Goal: Transaction & Acquisition: Book appointment/travel/reservation

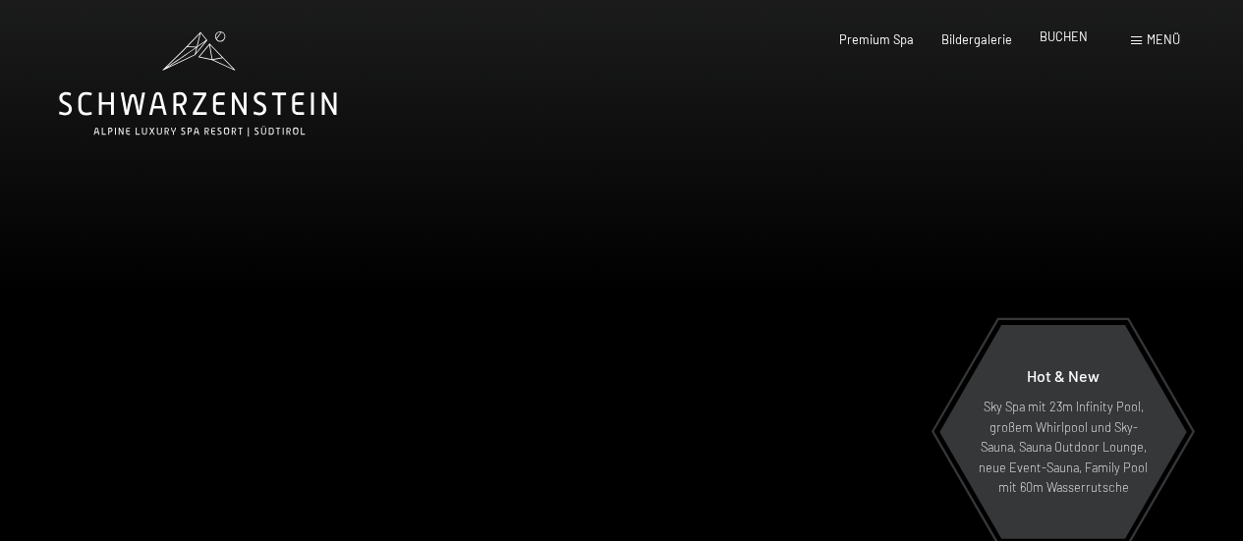
click at [1063, 45] on div "BUCHEN" at bounding box center [1063, 37] width 48 height 18
click at [1060, 34] on span "BUCHEN" at bounding box center [1063, 36] width 48 height 16
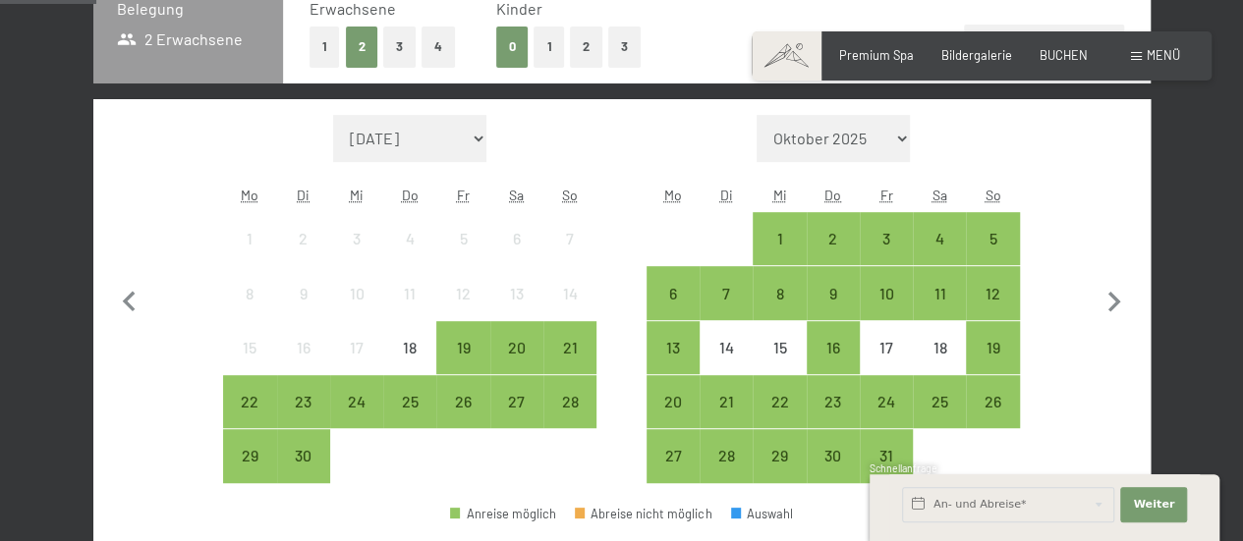
scroll to position [590, 0]
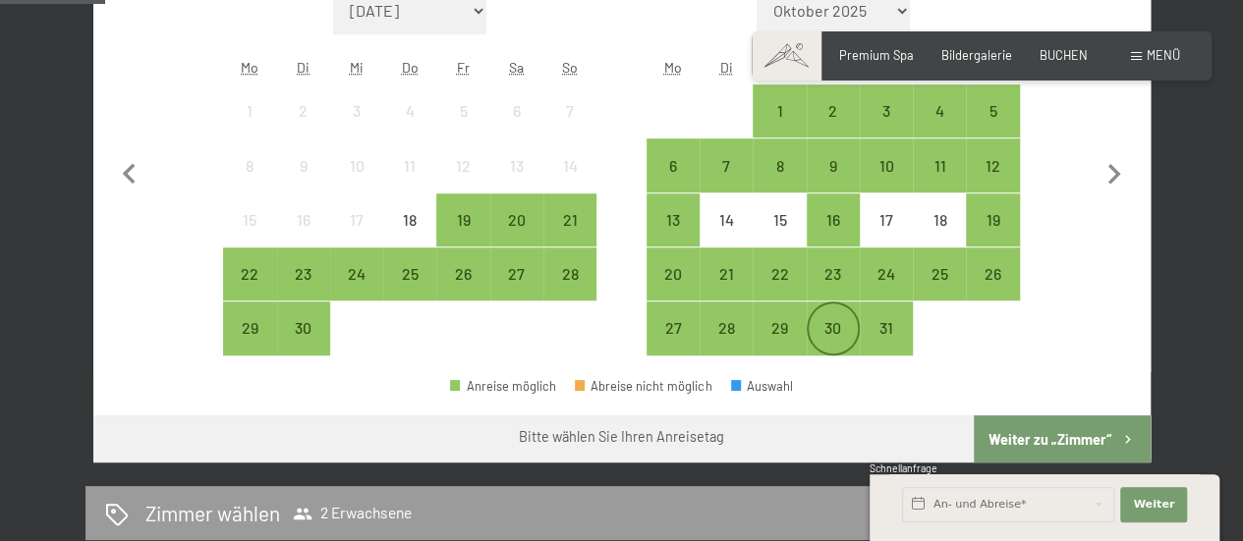
click at [827, 332] on div "30" at bounding box center [833, 344] width 49 height 49
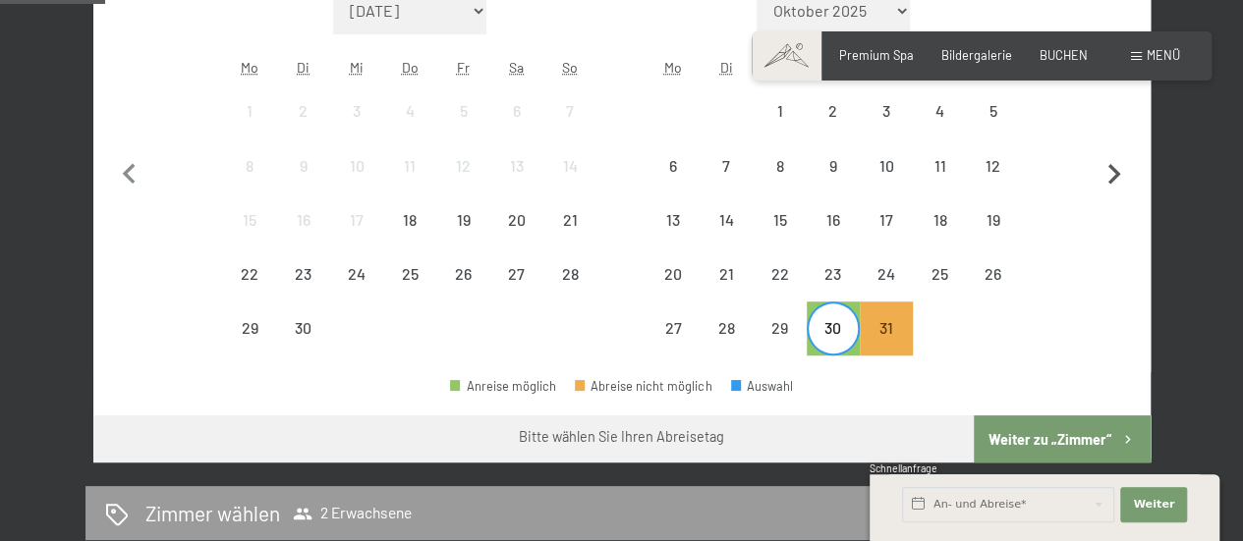
click at [1102, 162] on icon "button" at bounding box center [1114, 174] width 41 height 41
select select "[DATE]"
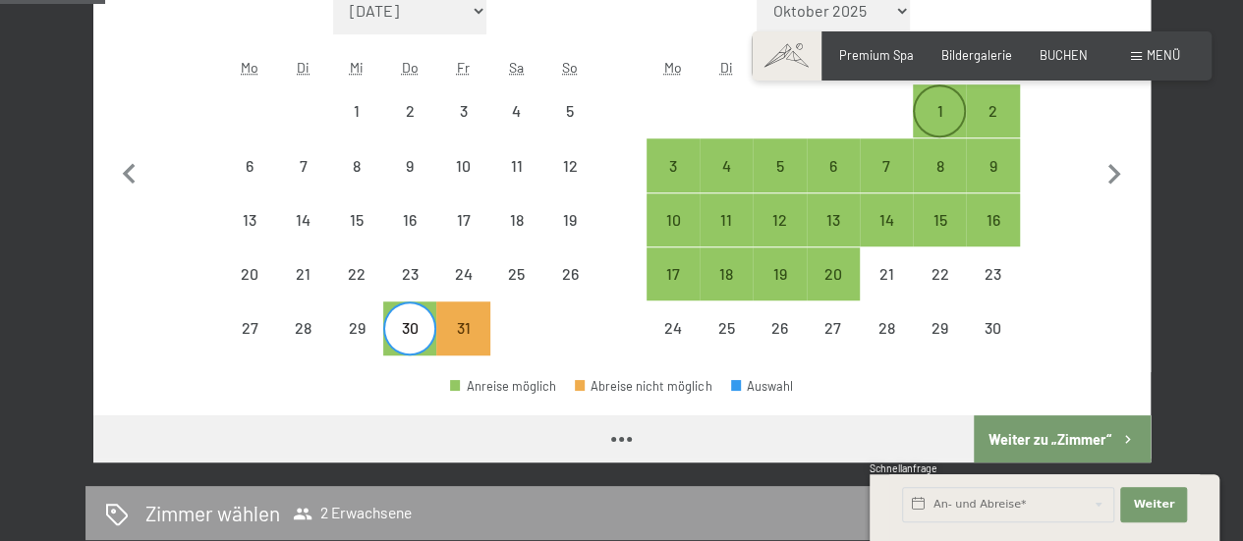
click at [948, 122] on div "1" at bounding box center [939, 127] width 49 height 49
select select "[DATE]"
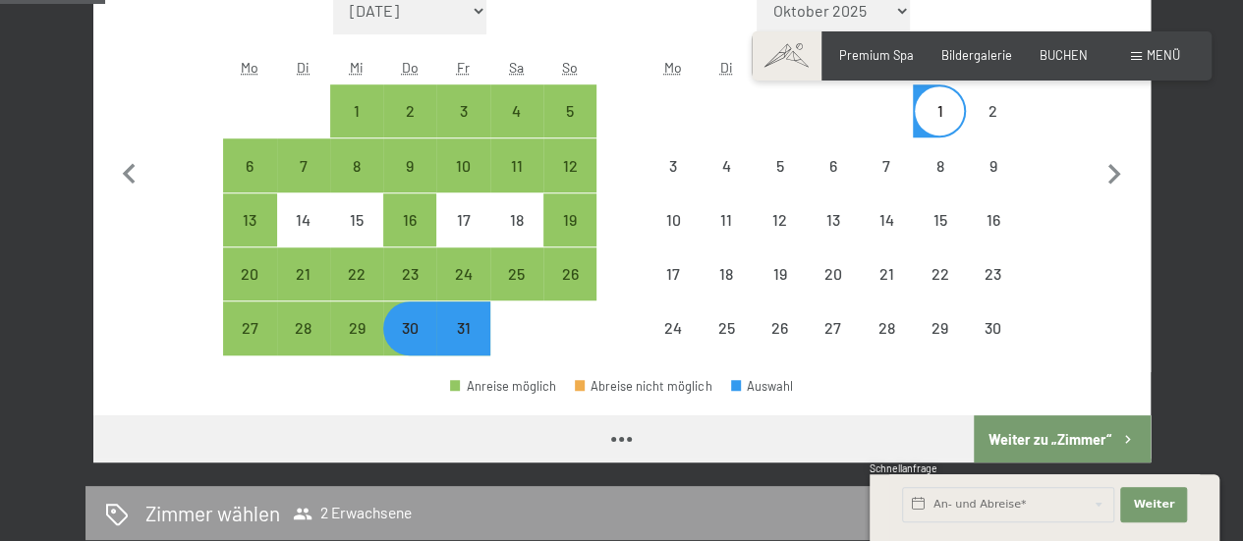
select select "[DATE]"
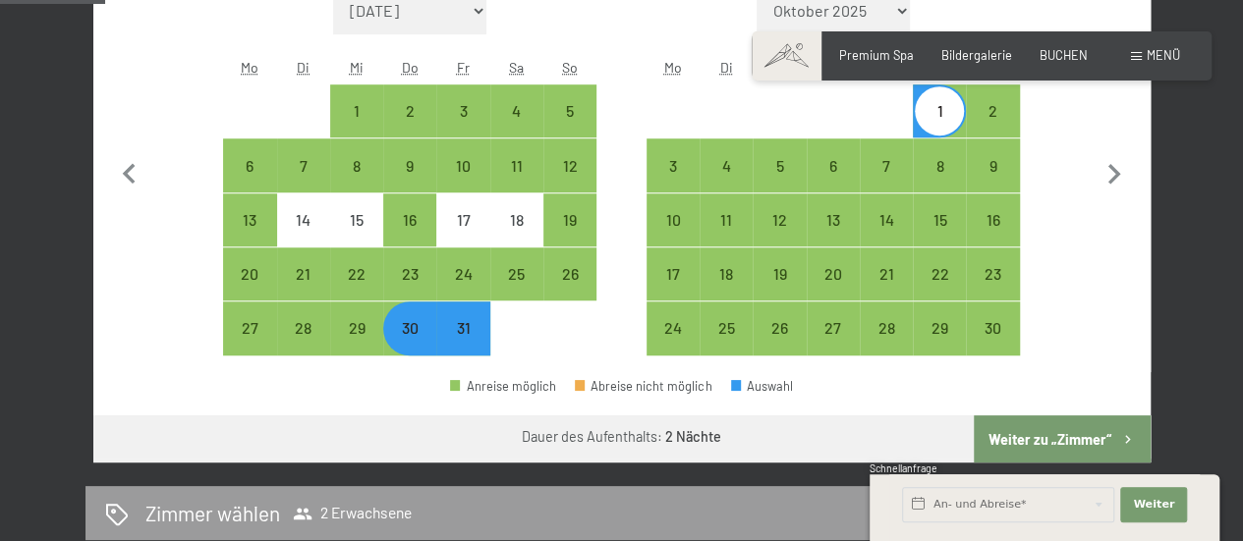
click at [1027, 433] on button "Weiter zu „Zimmer“" at bounding box center [1062, 439] width 176 height 47
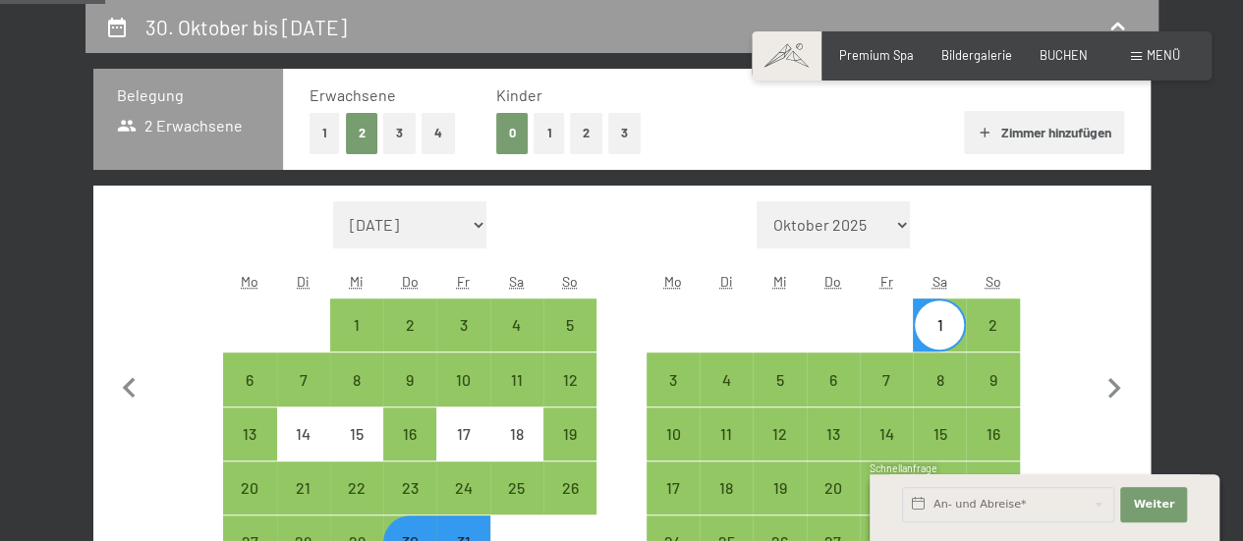
select select "[DATE]"
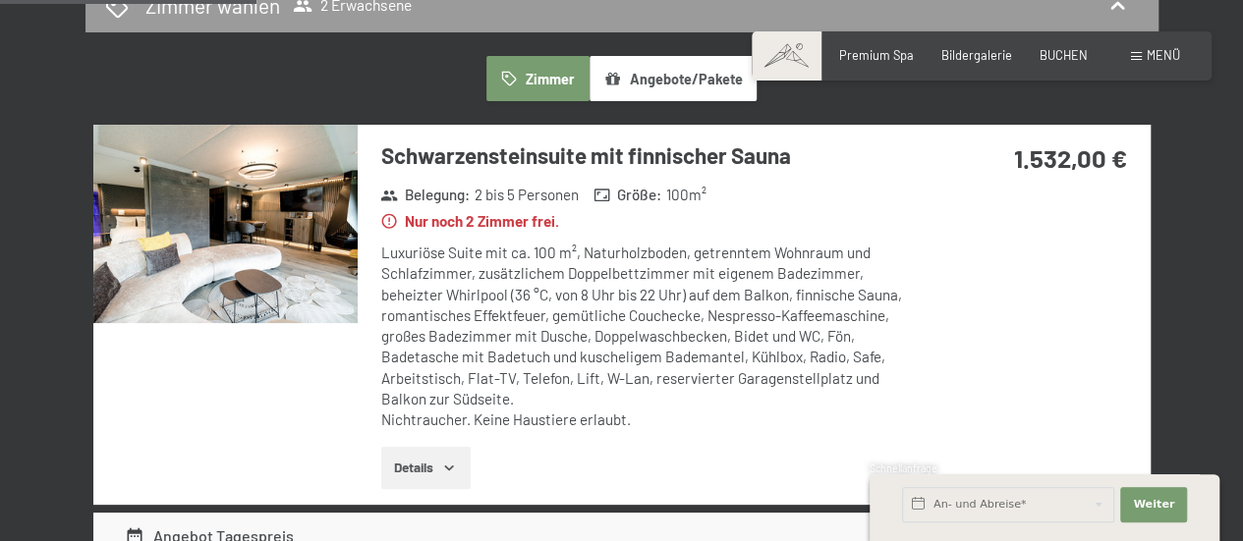
scroll to position [179, 0]
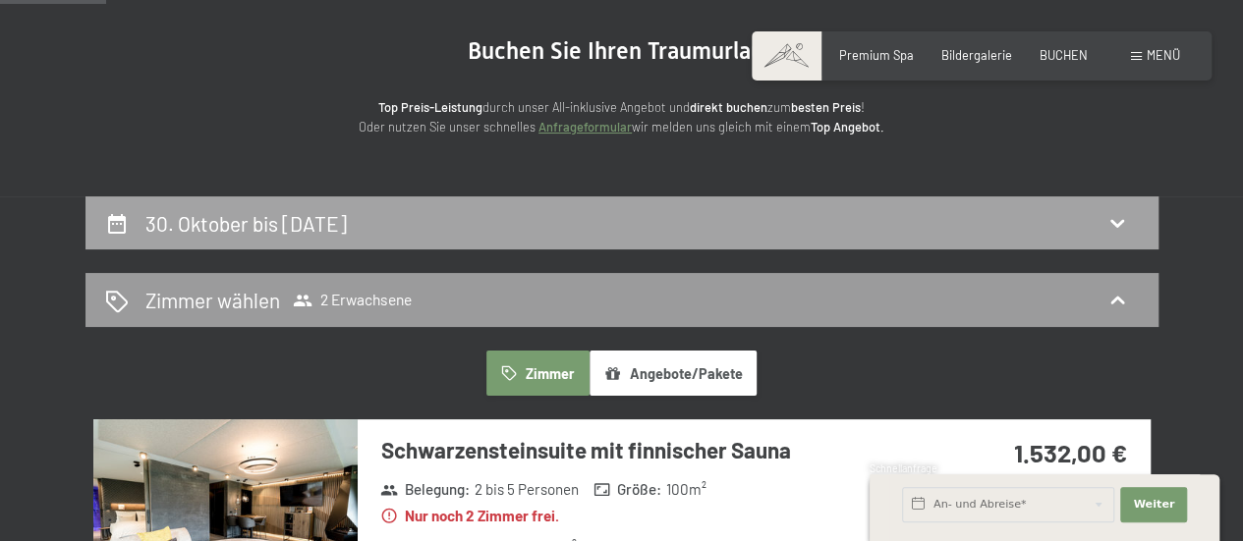
click at [821, 217] on div "30. Oktober bis [DATE]" at bounding box center [622, 223] width 1034 height 28
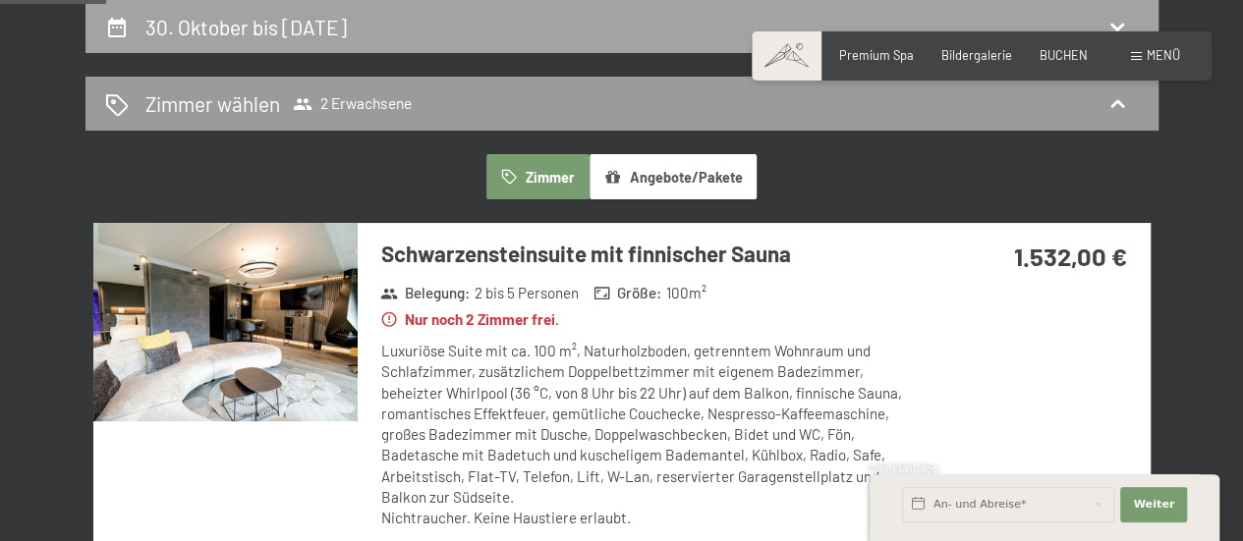
select select "[DATE]"
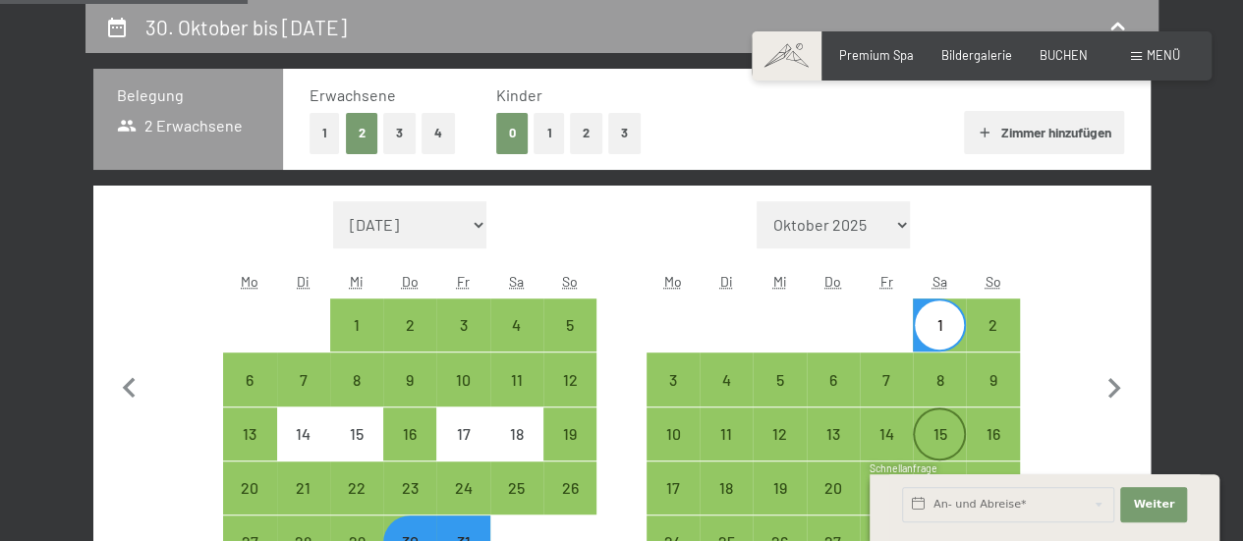
scroll to position [474, 0]
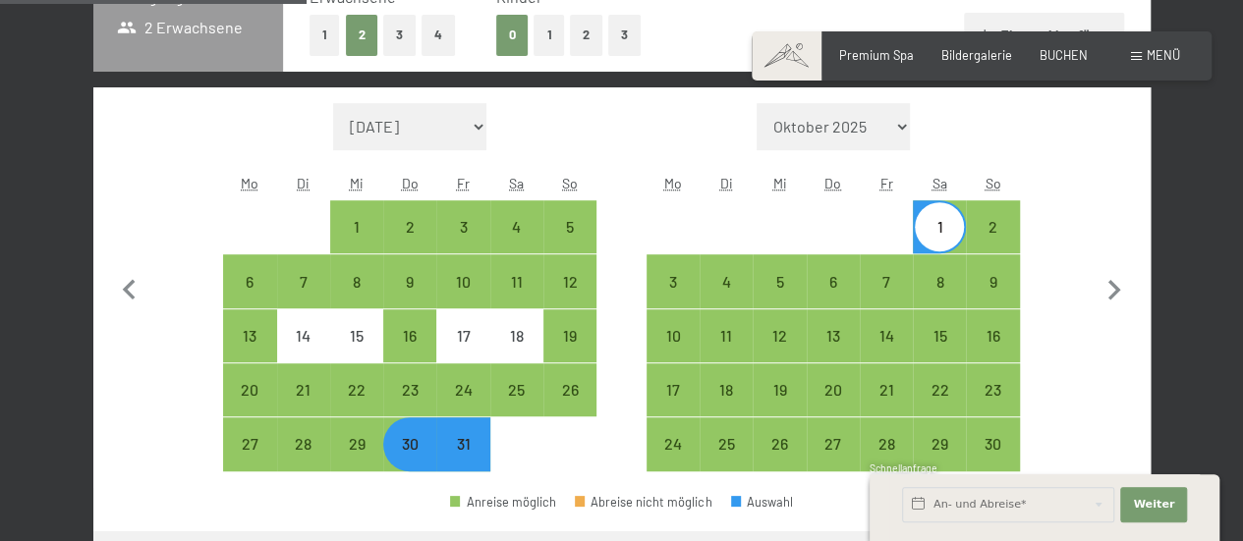
click at [409, 453] on div "30" at bounding box center [409, 460] width 49 height 49
select select "[DATE]"
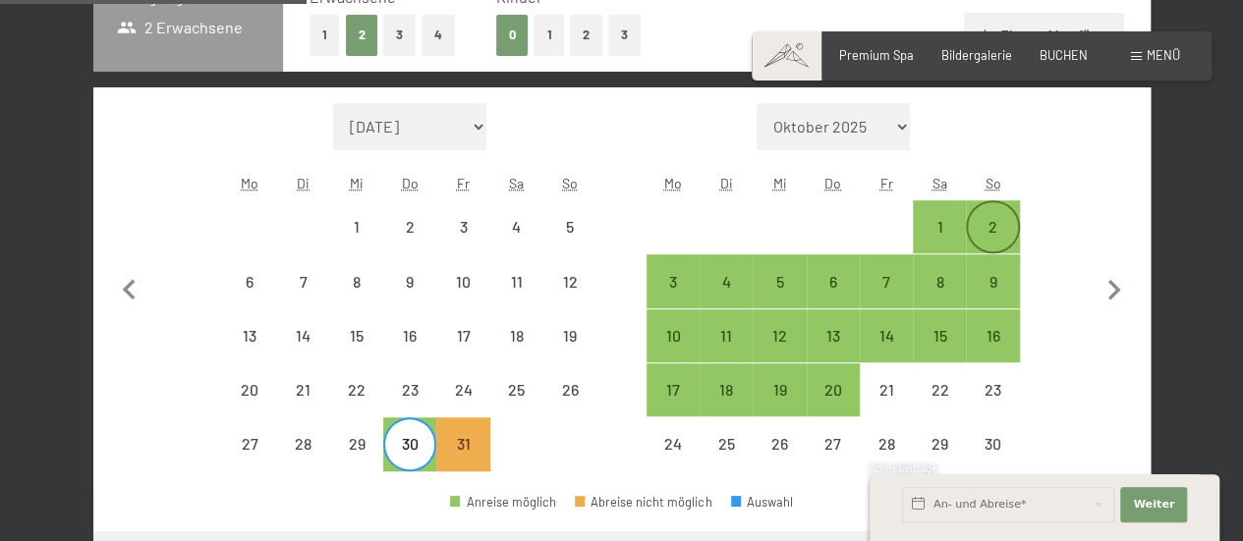
click at [997, 237] on div "2" at bounding box center [992, 243] width 49 height 49
select select "[DATE]"
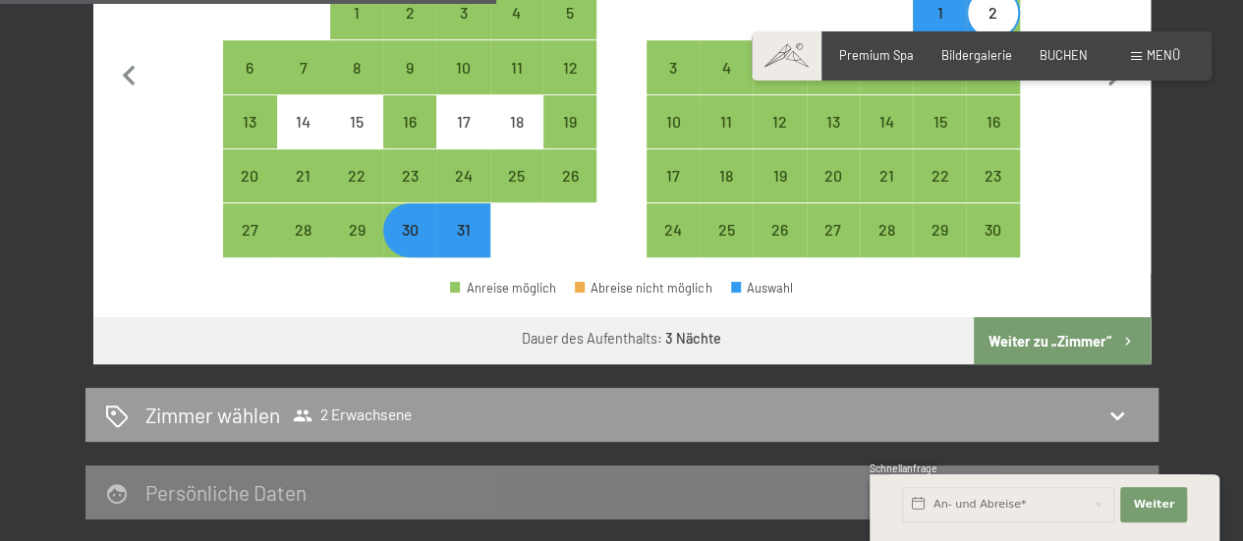
scroll to position [768, 0]
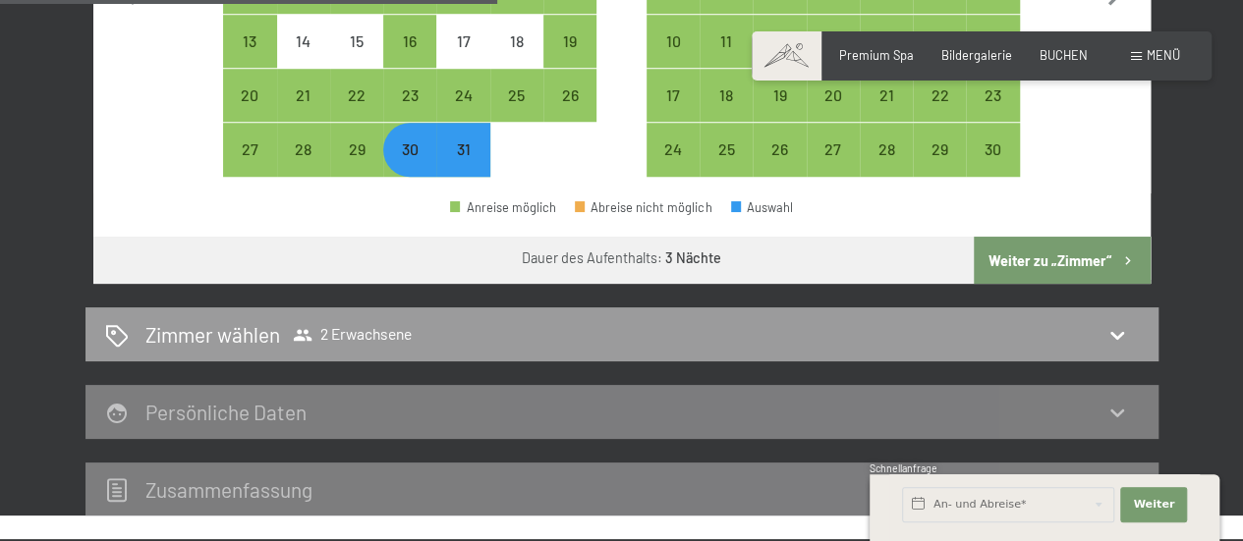
click at [1062, 264] on button "Weiter zu „Zimmer“" at bounding box center [1062, 260] width 176 height 47
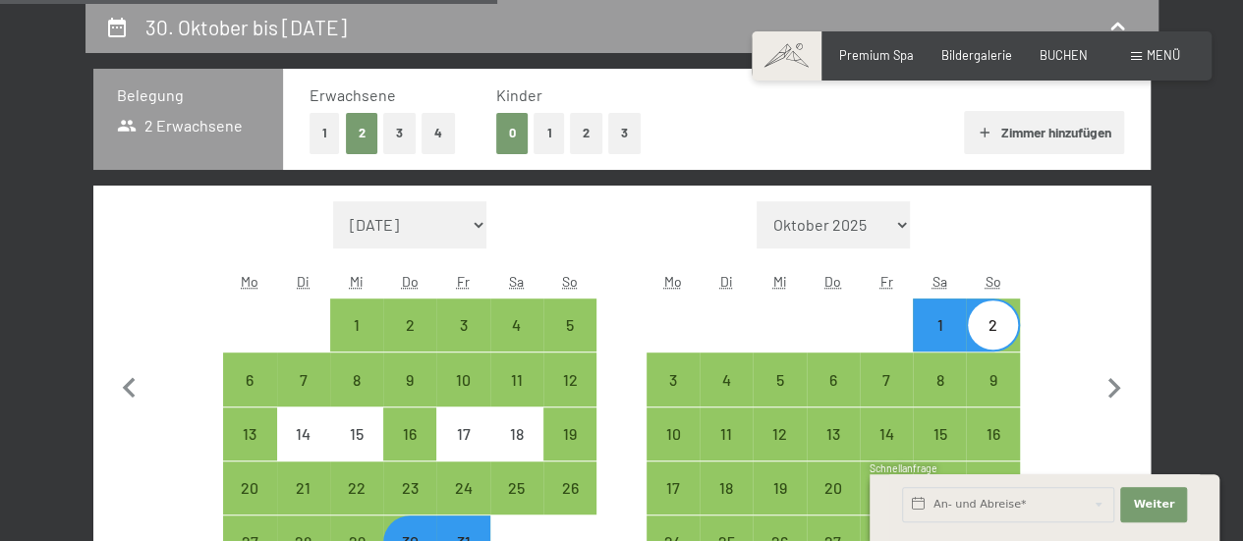
select select "[DATE]"
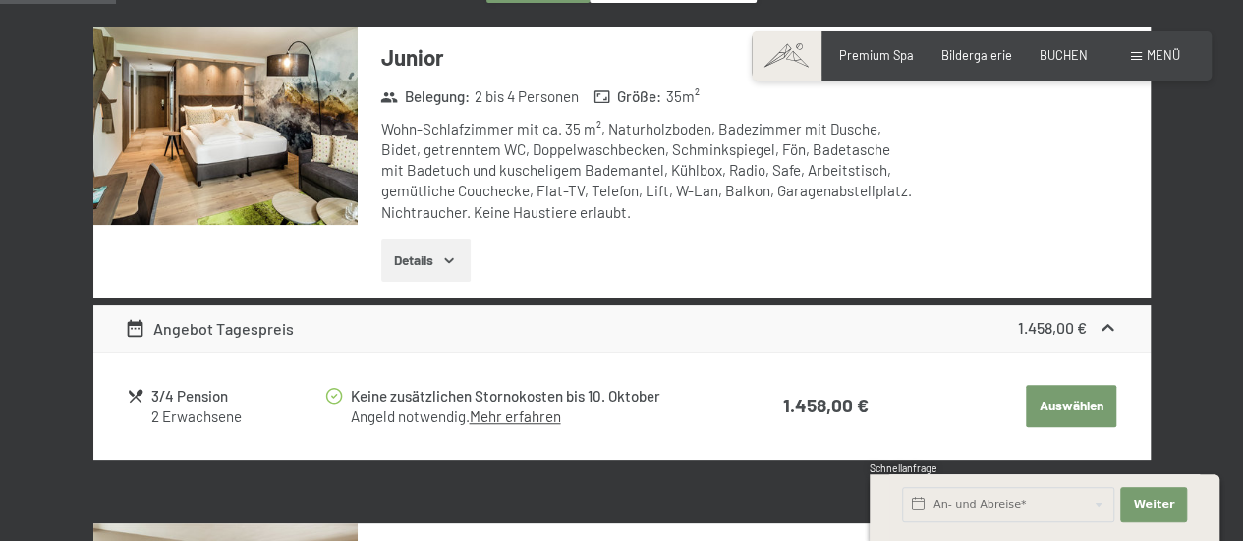
scroll to position [0, 0]
